Goal: Information Seeking & Learning: Check status

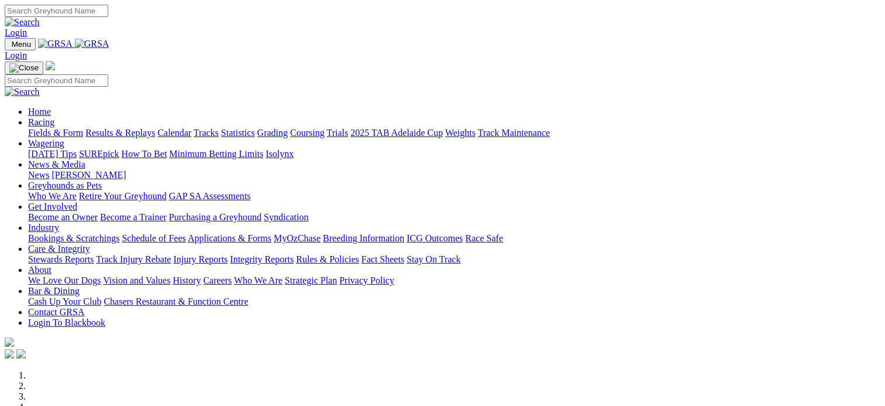
click at [54, 117] on link "Racing" at bounding box center [41, 122] width 26 height 10
click at [143, 128] on link "Results & Replays" at bounding box center [120, 133] width 70 height 10
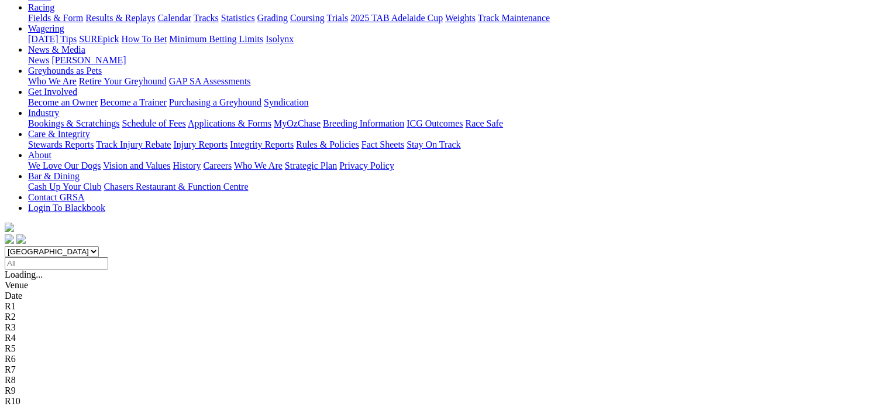
scroll to position [136, 0]
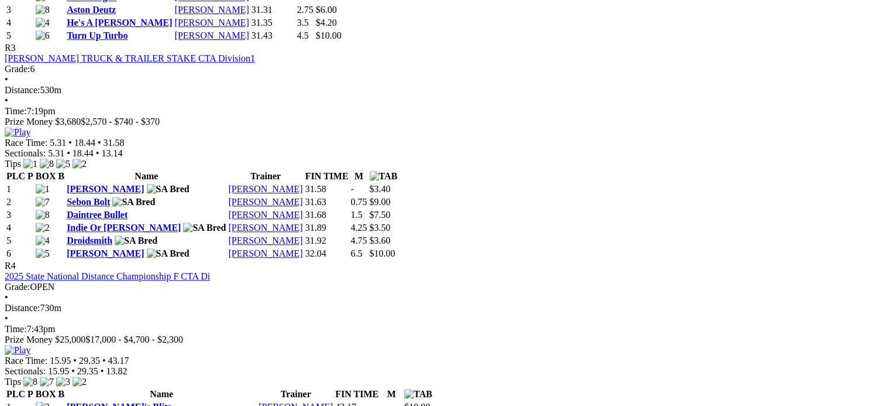
scroll to position [646, 0]
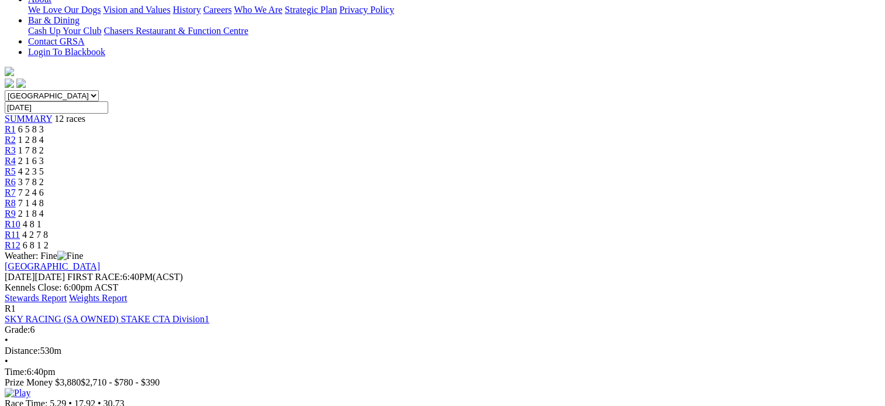
scroll to position [0, 0]
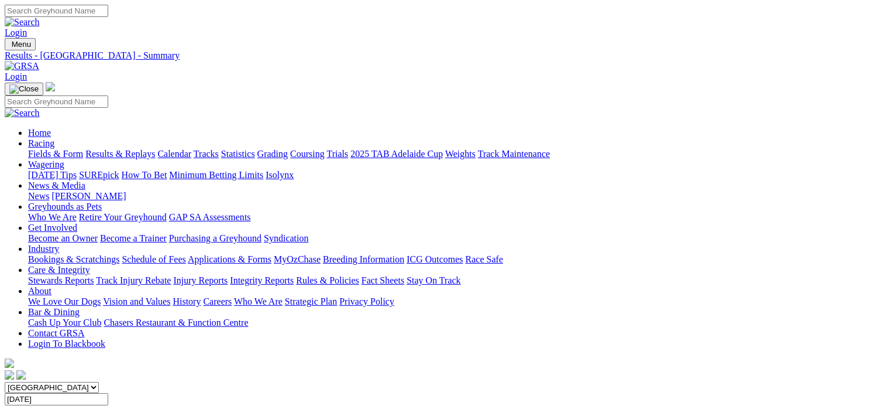
click at [108, 393] on input "Thursday, 14 Aug 2025" at bounding box center [57, 399] width 104 height 12
type input "[DATE]"
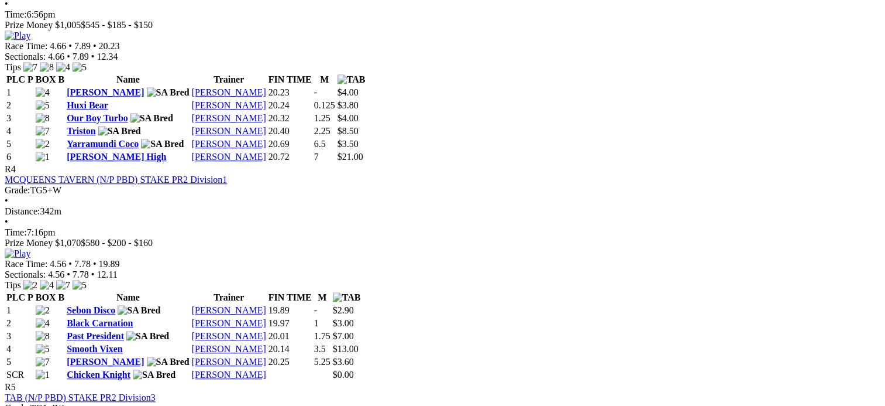
scroll to position [1417, 0]
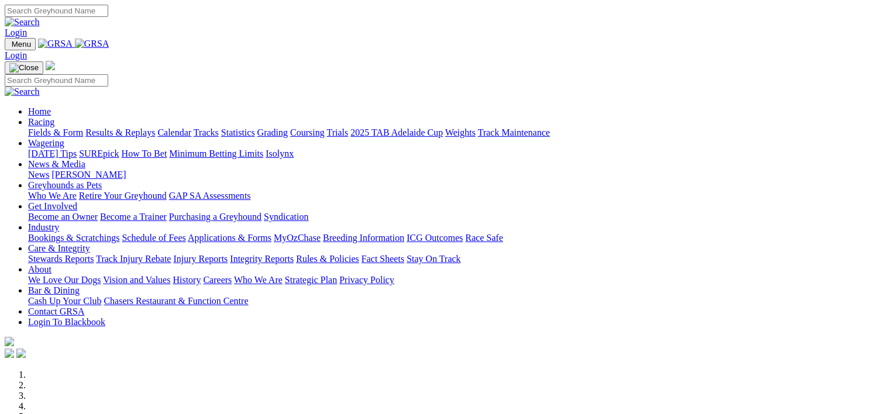
click at [85, 159] on link "News & Media" at bounding box center [56, 164] width 57 height 10
click at [49, 170] on link "News" at bounding box center [38, 175] width 21 height 10
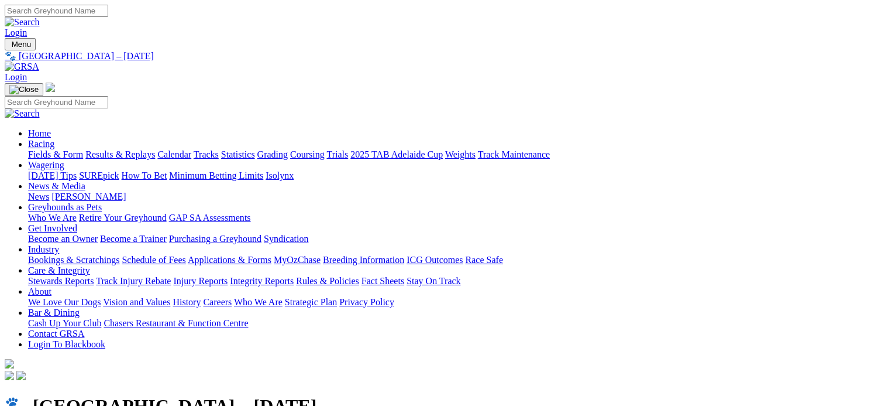
click at [54, 139] on link "Racing" at bounding box center [41, 144] width 26 height 10
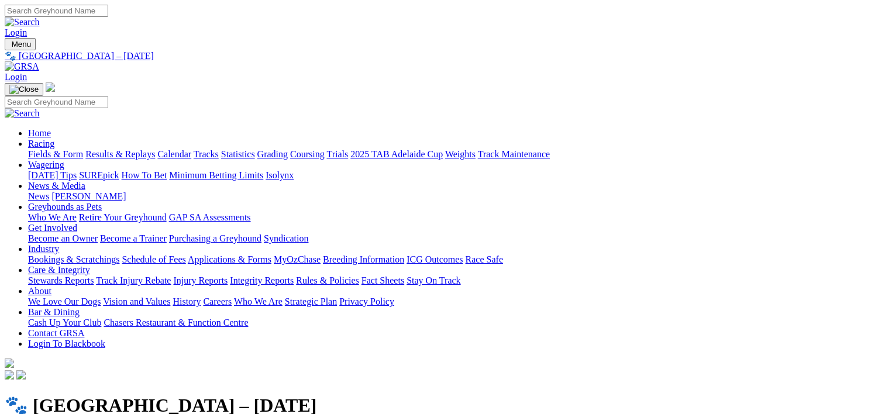
click at [54, 139] on link "Racing" at bounding box center [41, 144] width 26 height 10
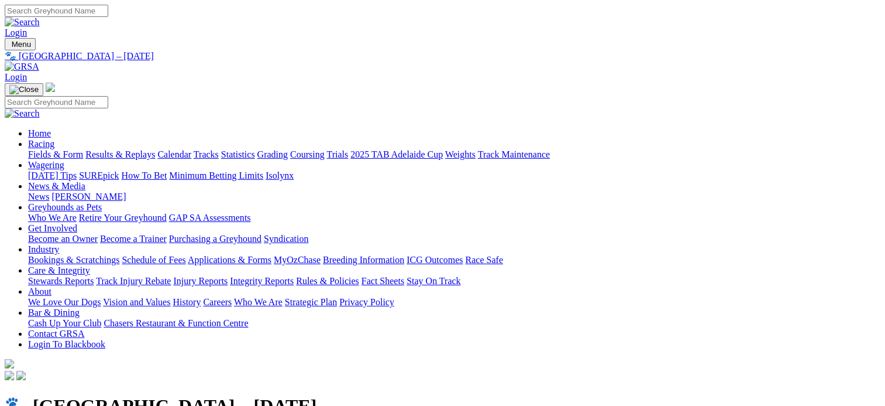
click at [155, 149] on link "Results & Replays" at bounding box center [120, 154] width 70 height 10
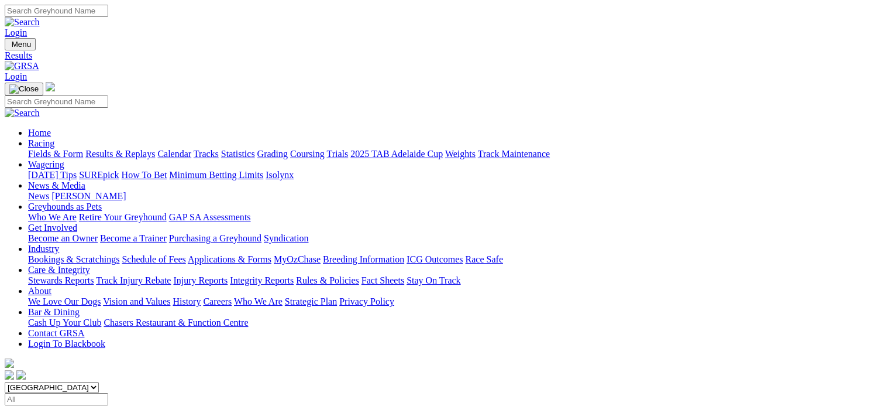
scroll to position [23, 0]
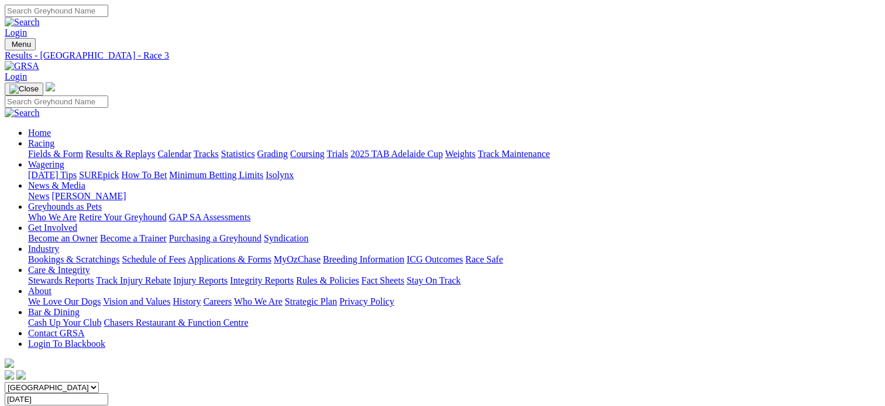
click at [191, 149] on link "Calendar" at bounding box center [174, 154] width 34 height 10
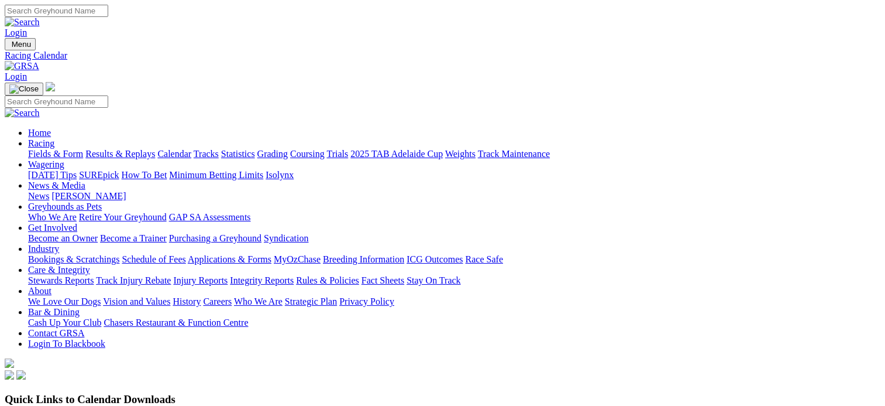
click at [144, 149] on link "Results & Replays" at bounding box center [120, 154] width 70 height 10
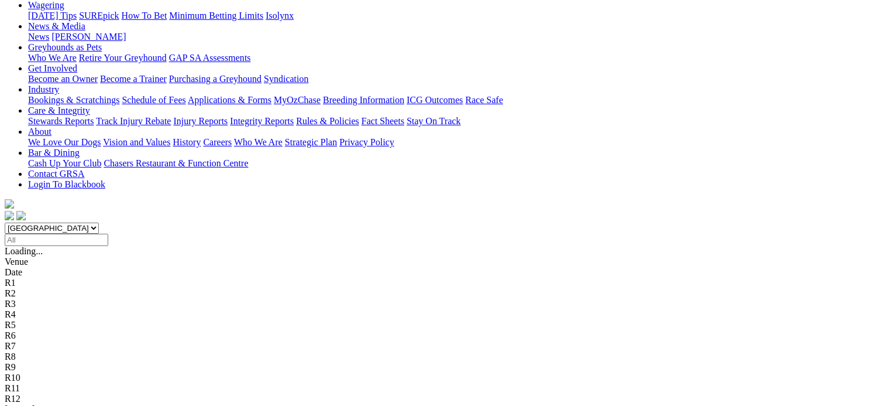
scroll to position [160, 0]
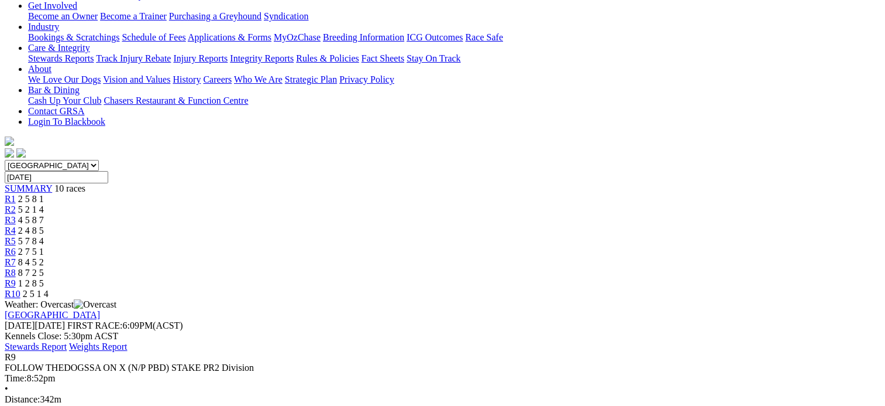
scroll to position [221, 0]
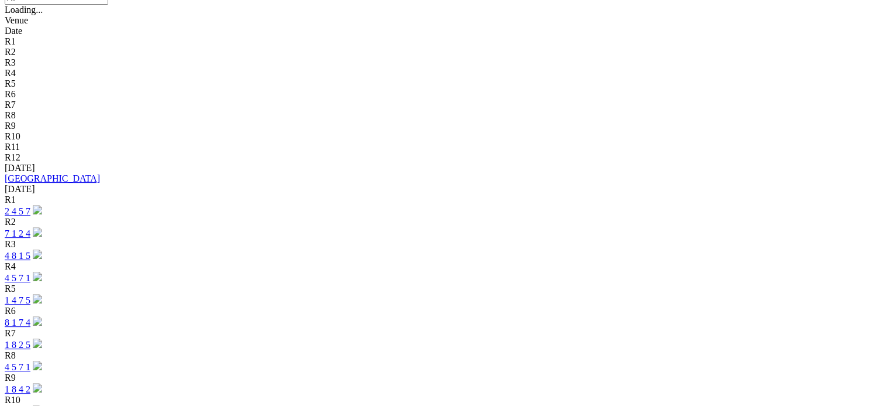
scroll to position [401, 0]
